Goal: Information Seeking & Learning: Learn about a topic

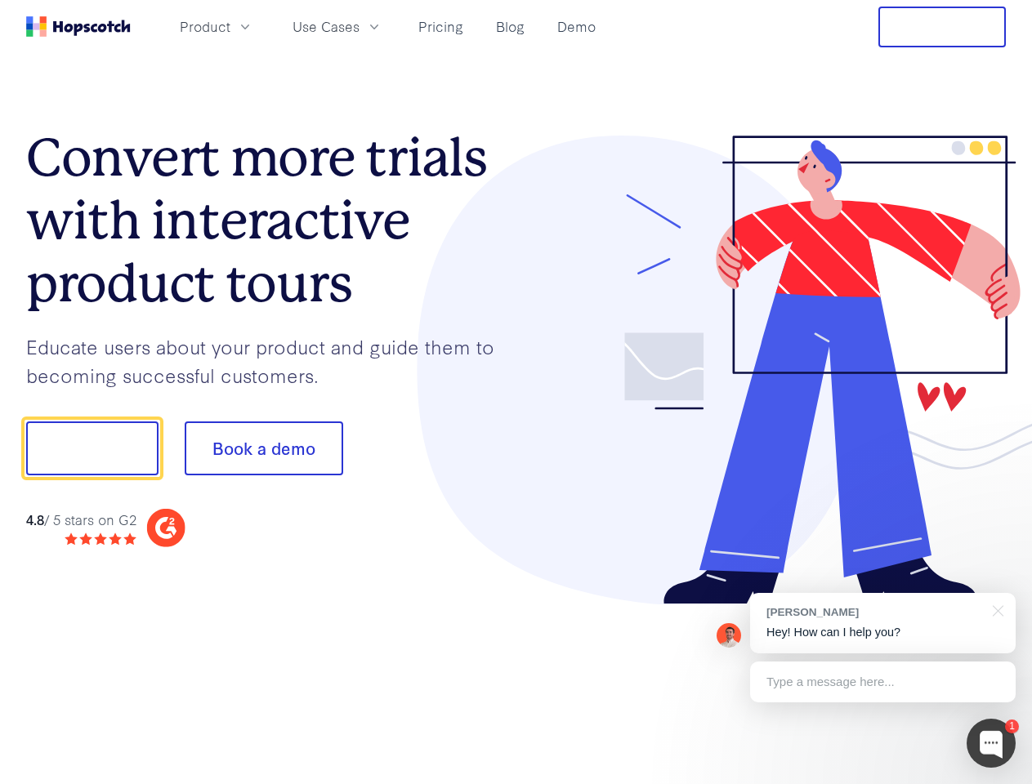
click at [516, 392] on div at bounding box center [761, 371] width 490 height 470
click at [230, 26] on span "Product" at bounding box center [205, 26] width 51 height 20
click at [359, 26] on span "Use Cases" at bounding box center [325, 26] width 67 height 20
click at [942, 27] on button "Free Trial" at bounding box center [941, 27] width 127 height 41
click at [91, 449] on button "Show me!" at bounding box center [92, 449] width 132 height 54
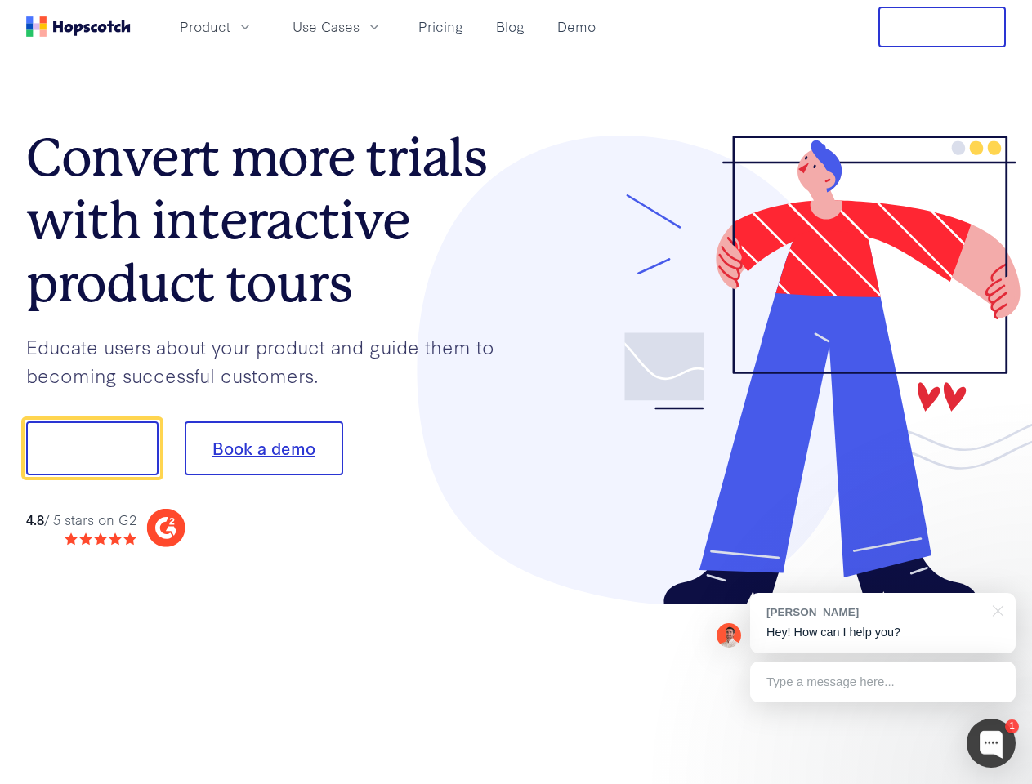
click at [263, 449] on button "Book a demo" at bounding box center [264, 449] width 158 height 54
click at [991, 743] on div at bounding box center [990, 743] width 49 height 49
click at [882, 623] on div "[PERSON_NAME] Hey! How can I help you?" at bounding box center [883, 623] width 266 height 60
click at [995, 609] on div at bounding box center [862, 446] width 306 height 545
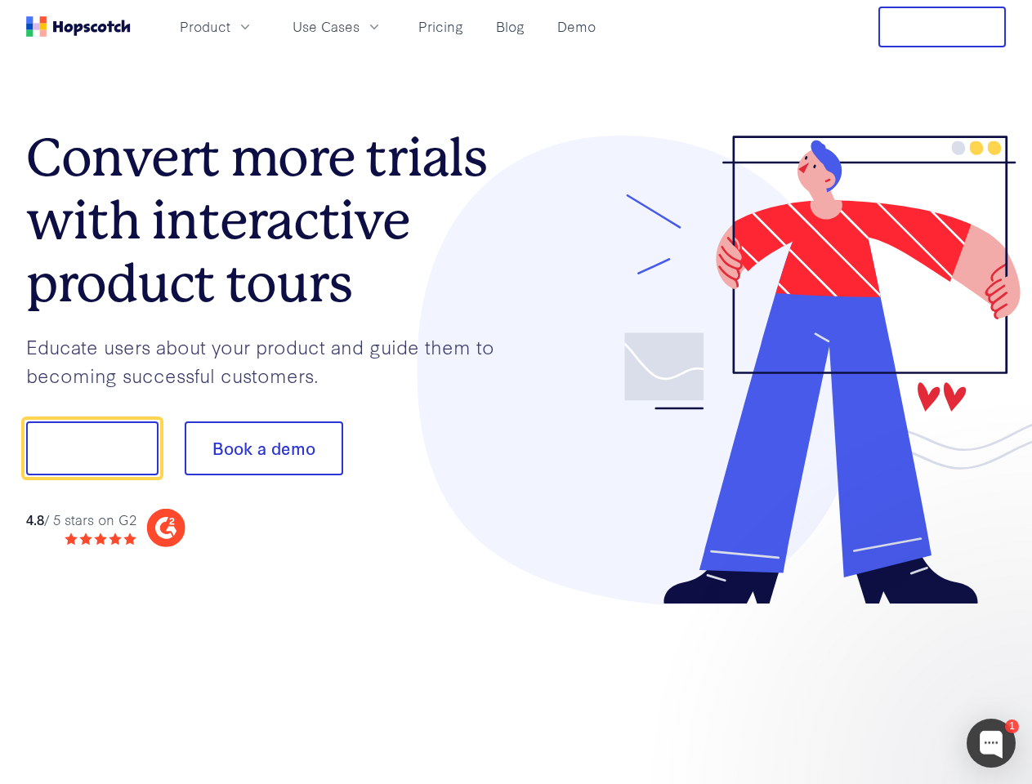
click at [882, 682] on div at bounding box center [862, 556] width 306 height 326
